Goal: Entertainment & Leisure: Consume media (video, audio)

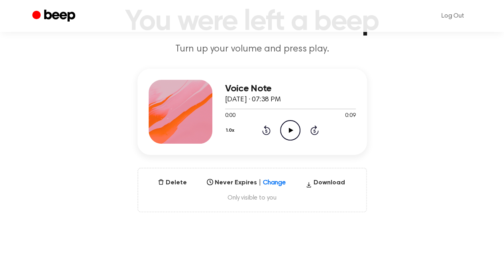
scroll to position [58, 0]
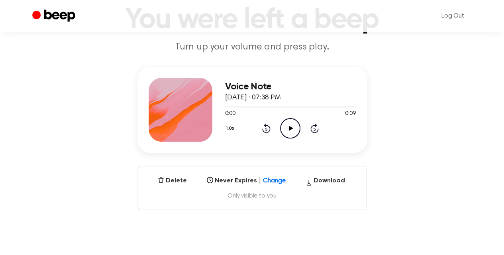
click at [291, 128] on icon at bounding box center [291, 128] width 4 height 5
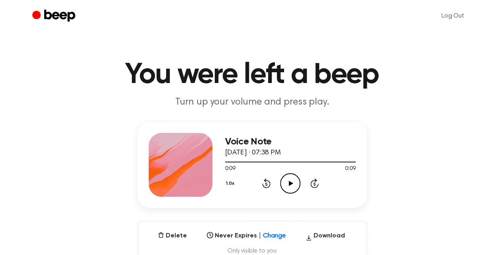
scroll to position [0, 0]
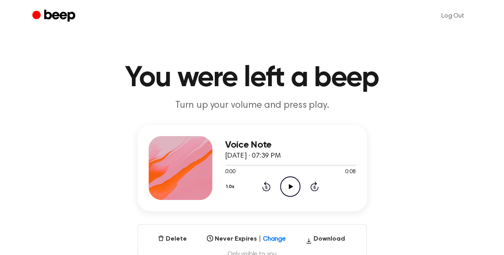
click at [292, 191] on icon "Play Audio" at bounding box center [290, 186] width 20 height 20
